Goal: Task Accomplishment & Management: Manage account settings

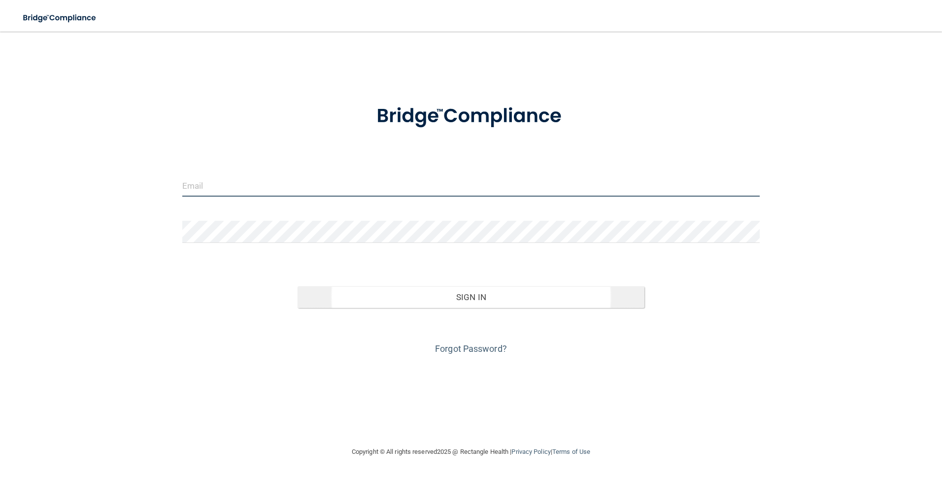
type input "[EMAIL_ADDRESS][DOMAIN_NAME]"
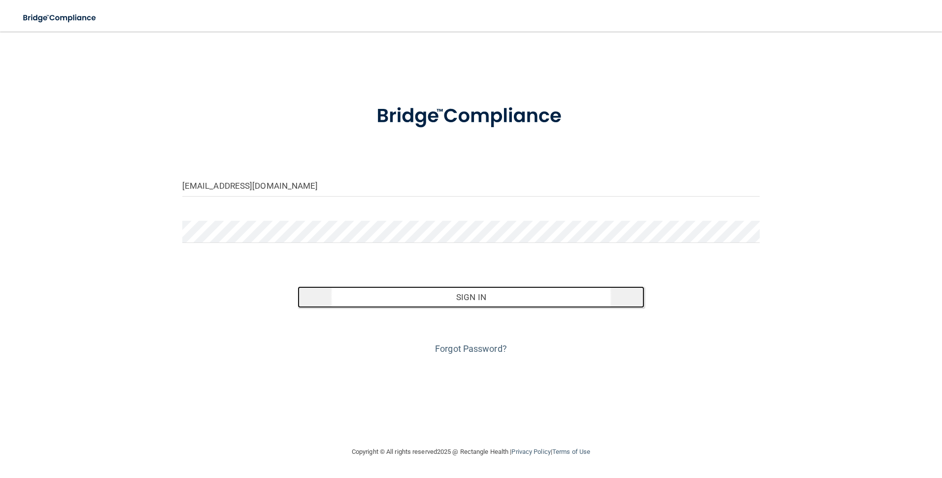
click at [480, 291] on button "Sign In" at bounding box center [471, 297] width 347 height 22
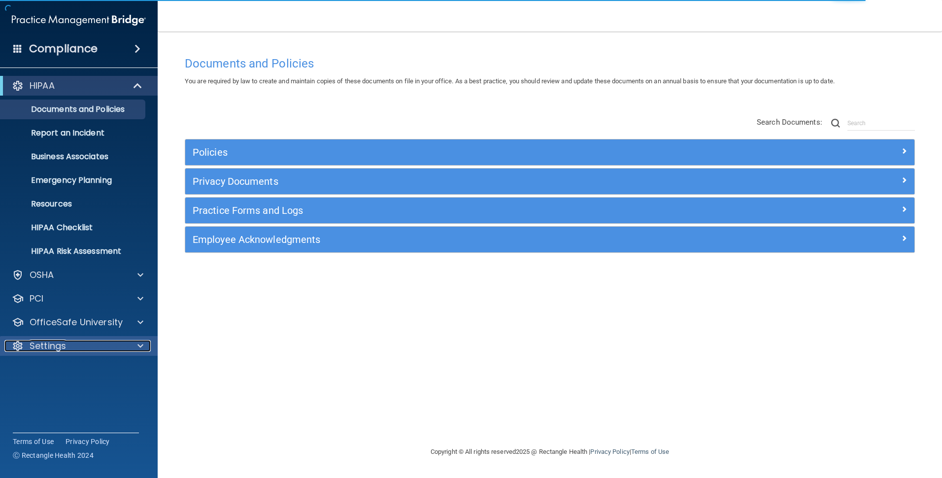
click at [123, 341] on div "Settings" at bounding box center [65, 346] width 122 height 12
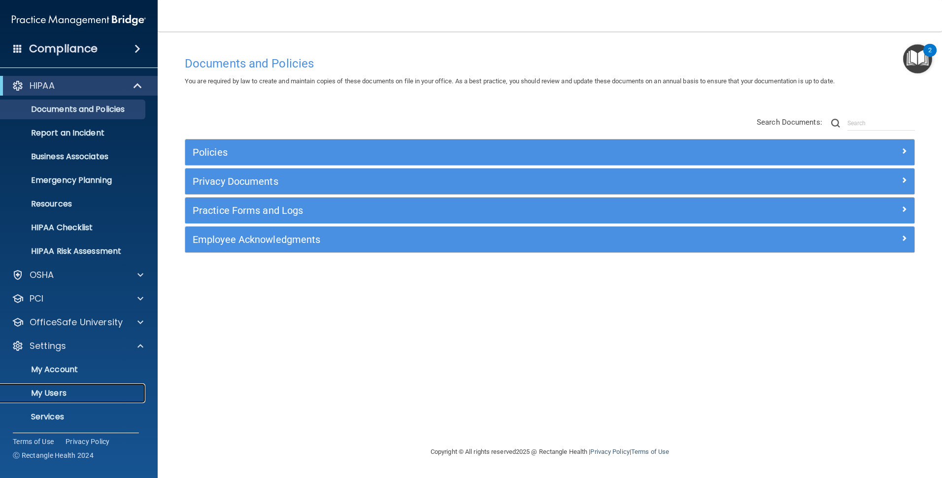
click at [70, 392] on p "My Users" at bounding box center [73, 393] width 135 height 10
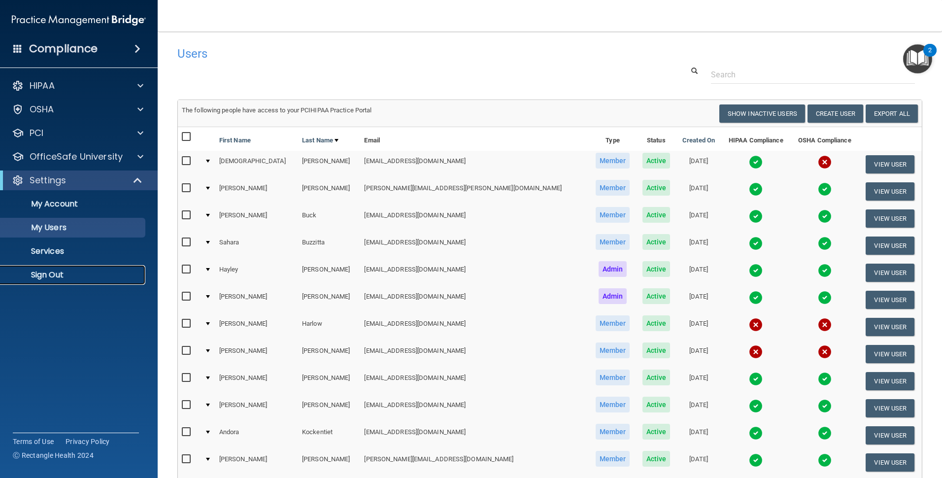
click at [62, 270] on p "Sign Out" at bounding box center [73, 275] width 135 height 10
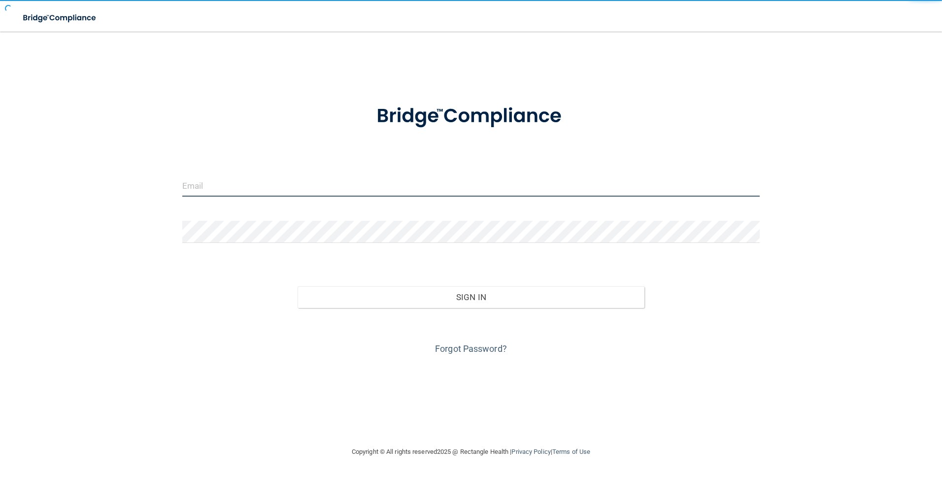
type input "[EMAIL_ADDRESS][DOMAIN_NAME]"
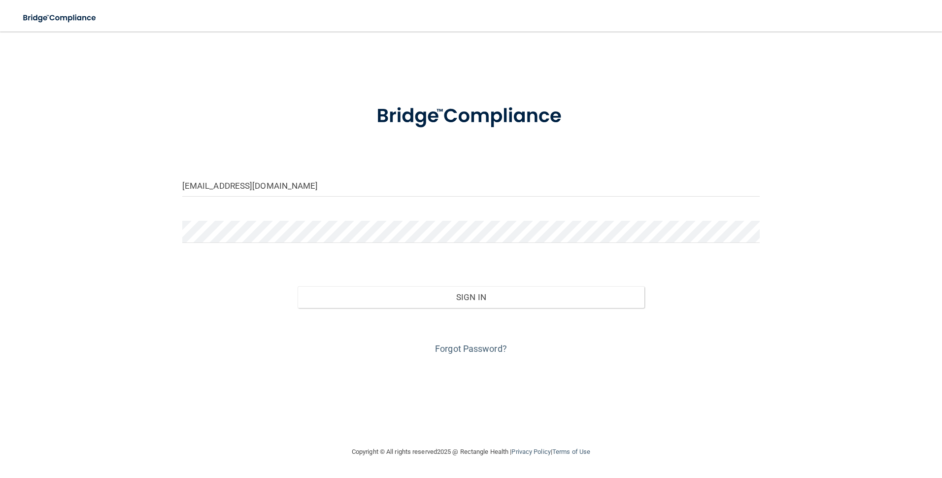
click at [717, 45] on div "[EMAIL_ADDRESS][DOMAIN_NAME] Invalid email/password. You don't have permission …" at bounding box center [471, 238] width 903 height 395
